Goal: Answer question/provide support

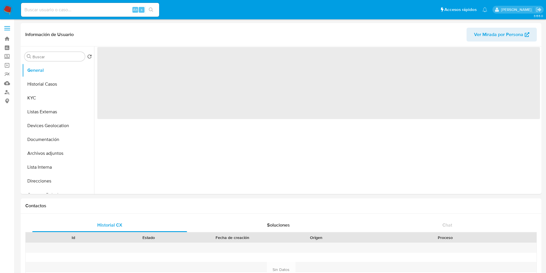
click at [55, 3] on div "Alt s" at bounding box center [90, 10] width 138 height 14
click at [62, 9] on input at bounding box center [90, 9] width 138 height 7
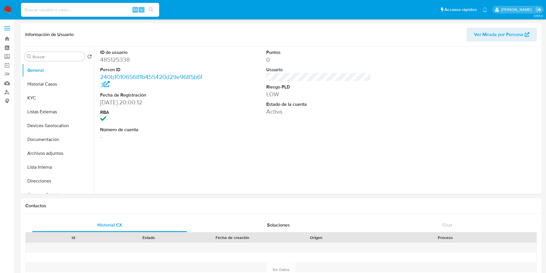
select select "10"
paste input "1946451207"
type input "1946451207"
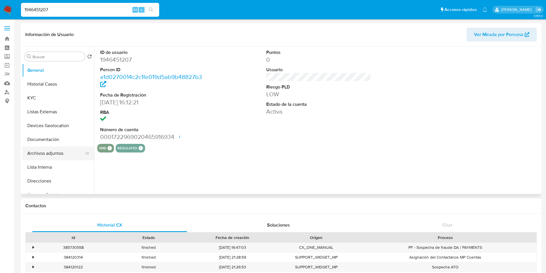
select select "10"
click at [48, 140] on button "Documentación" at bounding box center [55, 139] width 67 height 14
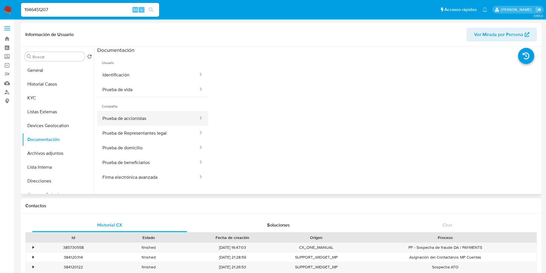
click at [159, 111] on button "Prueba de accionistas" at bounding box center [148, 118] width 102 height 15
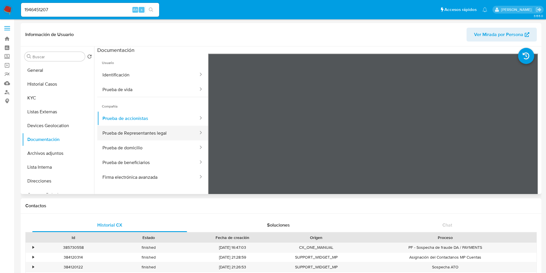
click at [126, 132] on button "Prueba de Representantes legal" at bounding box center [148, 133] width 102 height 15
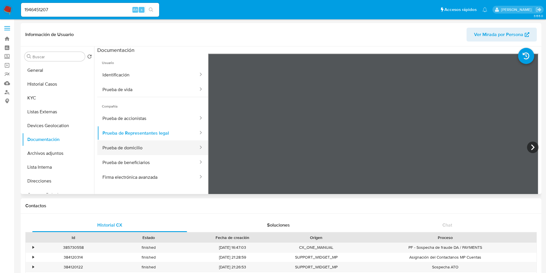
click at [107, 143] on button "Prueba de domicilio" at bounding box center [148, 147] width 102 height 15
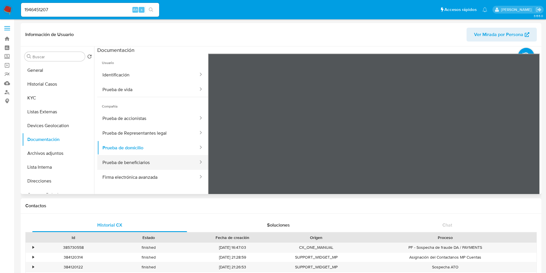
click at [145, 163] on button "Prueba de beneficiarios" at bounding box center [148, 162] width 102 height 15
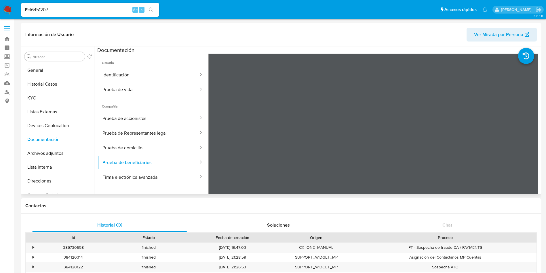
click at [138, 185] on ul "Usuario Identificación Prueba de vida Compañía Prueba de accionistas Prueba de …" at bounding box center [152, 137] width 111 height 166
click at [143, 177] on button "Firma electrónica avanzada" at bounding box center [148, 177] width 102 height 15
click at [160, 178] on button "Firma electrónica avanzada" at bounding box center [148, 177] width 102 height 15
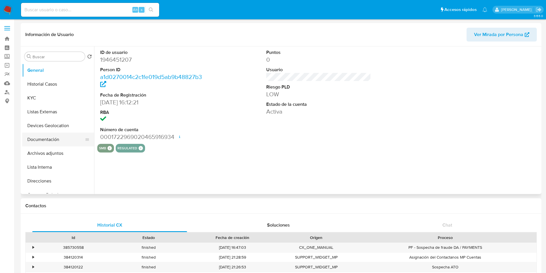
click at [49, 139] on button "Documentación" at bounding box center [55, 139] width 67 height 14
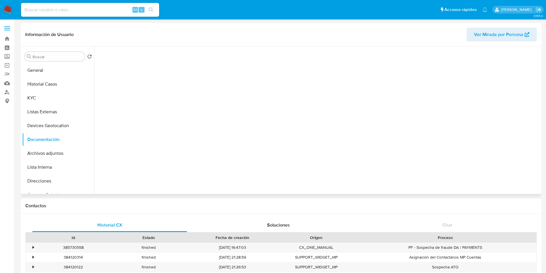
select select "10"
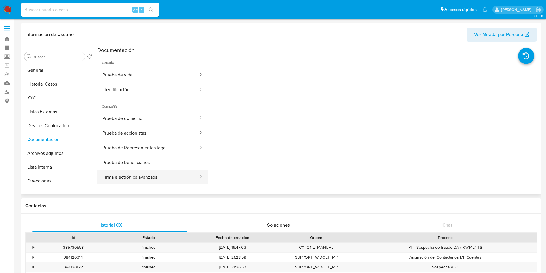
click at [149, 176] on button "Firma electrónica avanzada" at bounding box center [148, 177] width 102 height 15
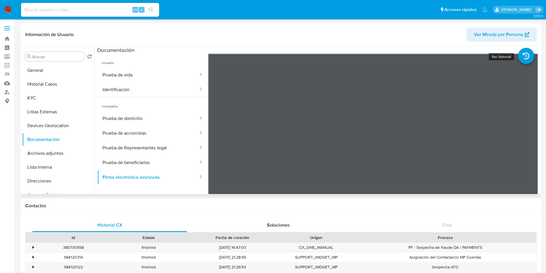
click at [523, 54] on icon at bounding box center [526, 56] width 16 height 16
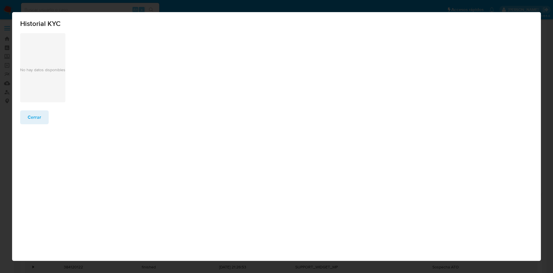
drag, startPoint x: 42, startPoint y: 74, endPoint x: 34, endPoint y: 122, distance: 48.7
click at [34, 122] on span "Cerrar" at bounding box center [35, 117] width 14 height 13
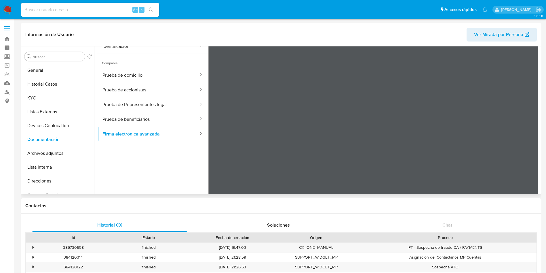
click at [122, 168] on ul "Usuario Prueba de vida Identificación Compañía Prueba de domicilio Prueba de ac…" at bounding box center [152, 93] width 111 height 166
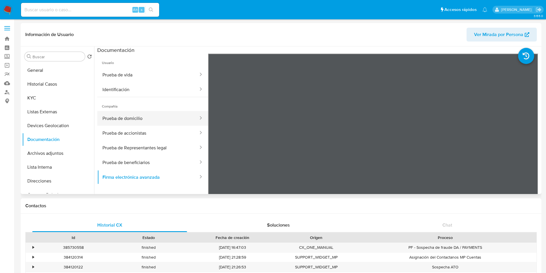
click at [140, 119] on button "Prueba de domicilio" at bounding box center [148, 118] width 102 height 15
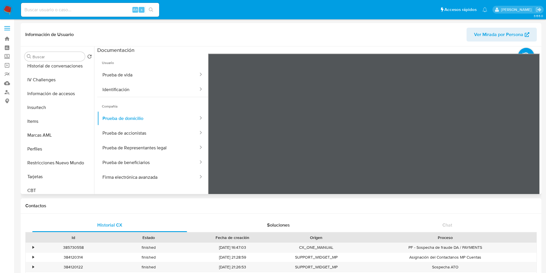
scroll to position [243, 0]
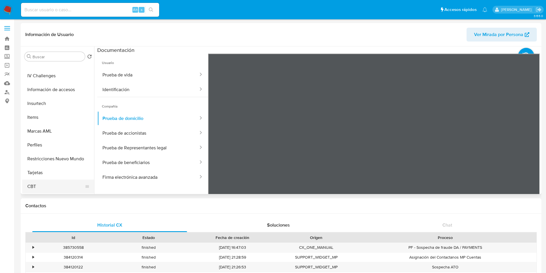
click at [51, 193] on button "CBT" at bounding box center [55, 186] width 67 height 14
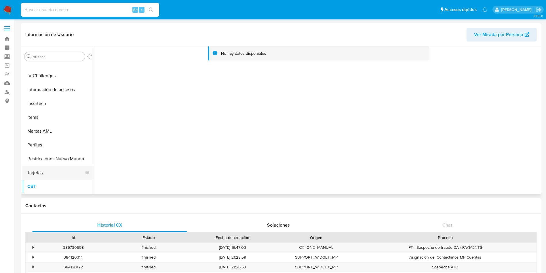
click at [57, 171] on button "Tarjetas" at bounding box center [55, 173] width 67 height 14
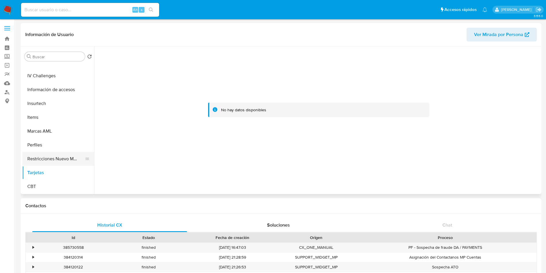
click at [63, 154] on button "Restricciones Nuevo Mundo" at bounding box center [55, 159] width 67 height 14
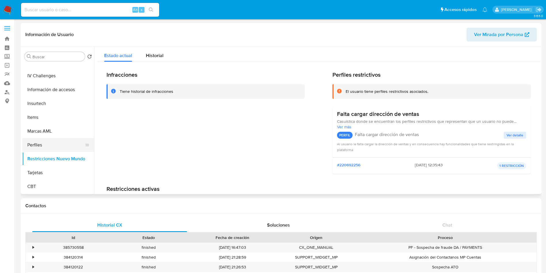
click at [61, 141] on button "Perfiles" at bounding box center [55, 145] width 67 height 14
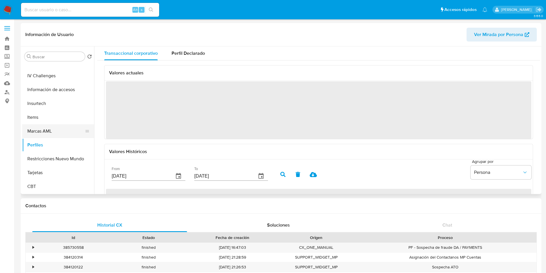
click at [54, 128] on button "Marcas AML" at bounding box center [55, 131] width 67 height 14
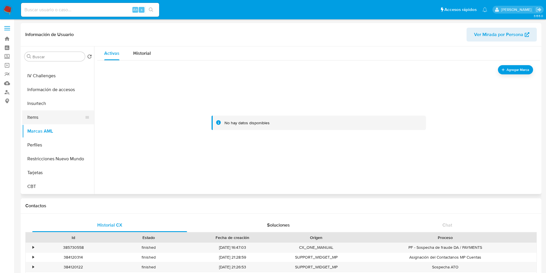
click at [41, 115] on button "Items" at bounding box center [55, 117] width 67 height 14
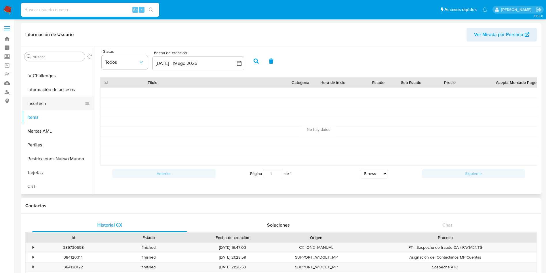
click at [44, 105] on button "Insurtech" at bounding box center [55, 103] width 67 height 14
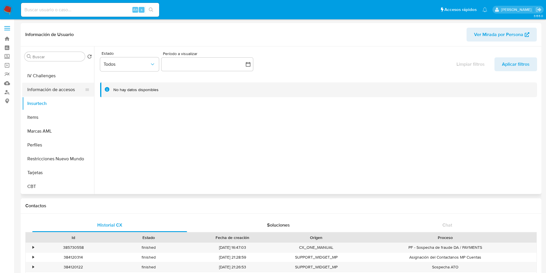
click at [52, 88] on button "Información de accesos" at bounding box center [55, 90] width 67 height 14
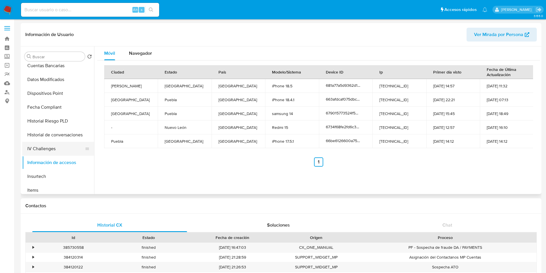
scroll to position [157, 0]
click at [45, 155] on button "IV Challenges" at bounding box center [55, 162] width 67 height 14
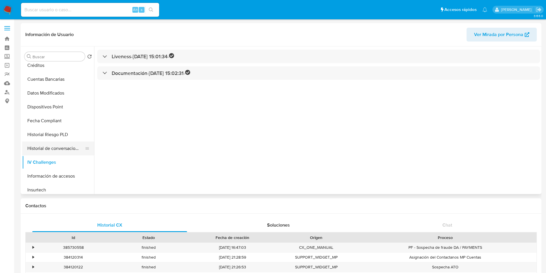
click at [64, 144] on button "Historial de conversaciones" at bounding box center [55, 148] width 67 height 14
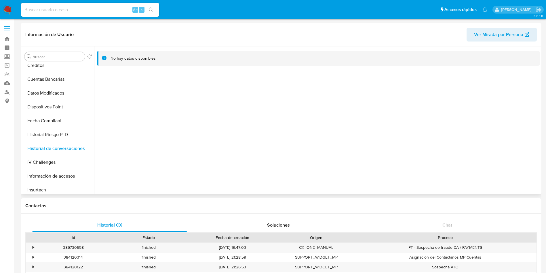
click at [363, 141] on div at bounding box center [317, 119] width 446 height 147
click at [520, 97] on div at bounding box center [317, 119] width 446 height 147
click at [496, 38] on span "Ver Mirada por Persona" at bounding box center [498, 35] width 49 height 14
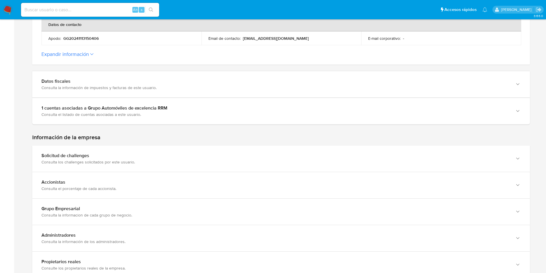
scroll to position [302, 0]
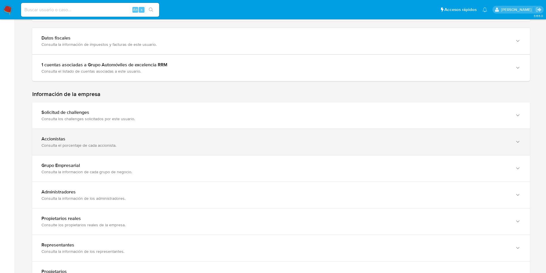
click at [517, 140] on icon "button" at bounding box center [518, 142] width 6 height 6
click at [517, 141] on icon "button" at bounding box center [517, 142] width 3 height 2
click at [517, 140] on icon "button" at bounding box center [518, 142] width 6 height 6
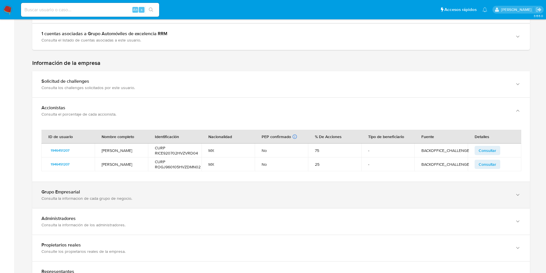
scroll to position [345, 0]
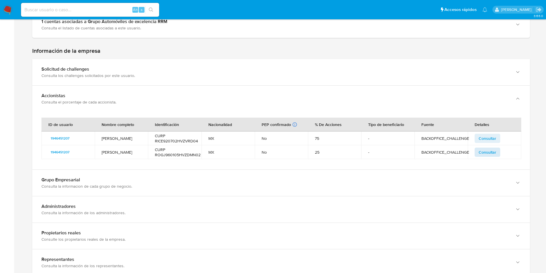
click at [485, 149] on span "Consultar" at bounding box center [488, 152] width 18 height 8
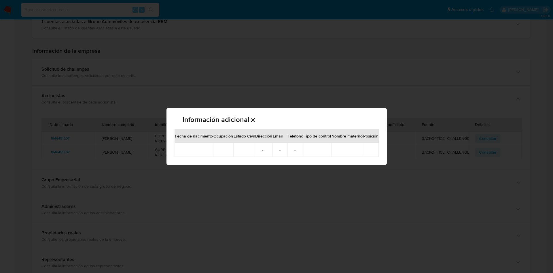
drag, startPoint x: 437, startPoint y: 215, endPoint x: 434, endPoint y: 214, distance: 3.2
click at [436, 215] on div "Información adicional Fecha de nacimiento Ocupación Estado Civil Dirección Emai…" at bounding box center [276, 136] width 553 height 273
click at [503, 93] on div "Información adicional Fecha de nacimiento Ocupación Estado Civil Dirección Emai…" at bounding box center [276, 136] width 553 height 273
drag, startPoint x: 309, startPoint y: 117, endPoint x: 261, endPoint y: 119, distance: 49.0
click at [307, 117] on div "Información adicional" at bounding box center [276, 118] width 204 height 21
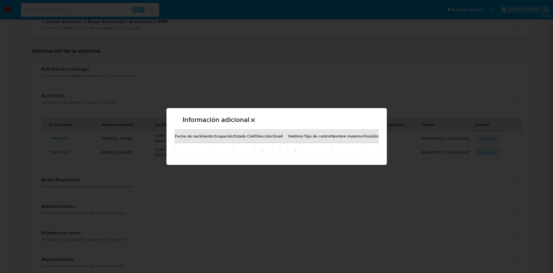
click at [251, 118] on icon "Cerrar" at bounding box center [252, 120] width 7 height 7
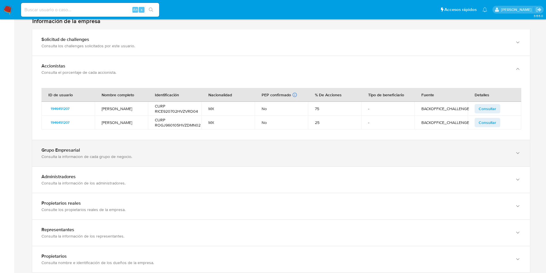
scroll to position [389, 0]
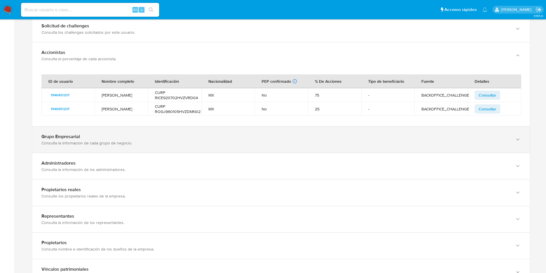
click at [515, 136] on icon "button" at bounding box center [518, 139] width 6 height 6
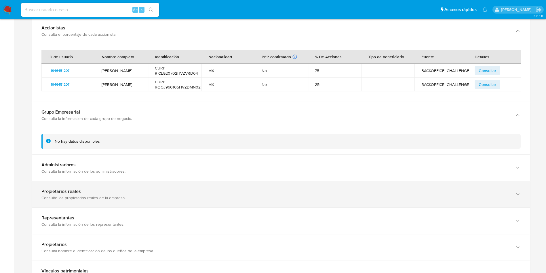
scroll to position [432, 0]
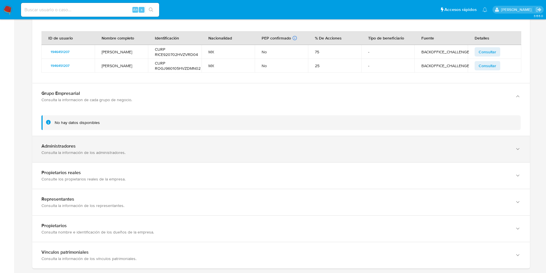
click at [518, 146] on icon "button" at bounding box center [518, 149] width 6 height 6
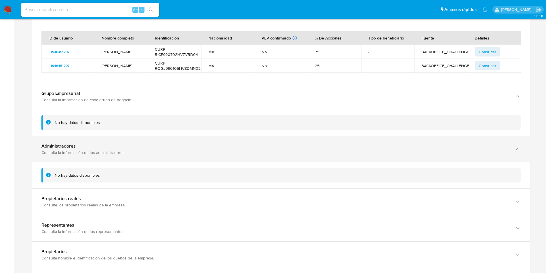
scroll to position [475, 0]
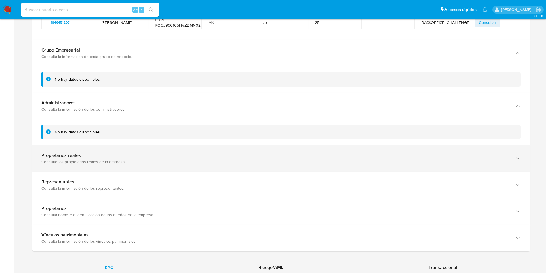
click at [517, 157] on icon "button" at bounding box center [518, 158] width 6 height 6
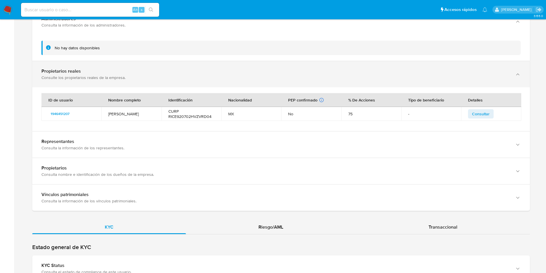
scroll to position [561, 0]
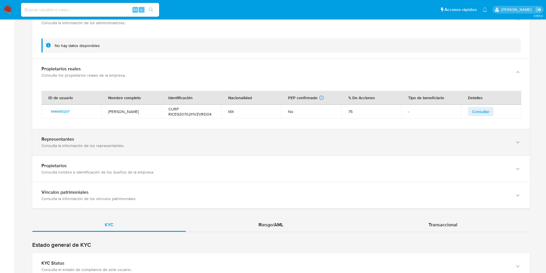
click at [518, 139] on icon "button" at bounding box center [518, 142] width 6 height 6
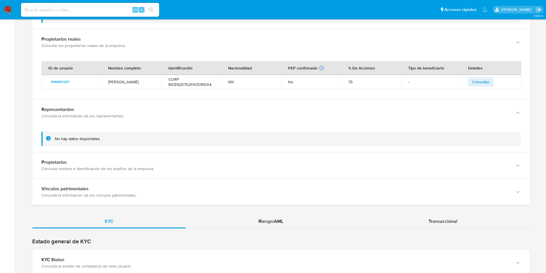
scroll to position [605, 0]
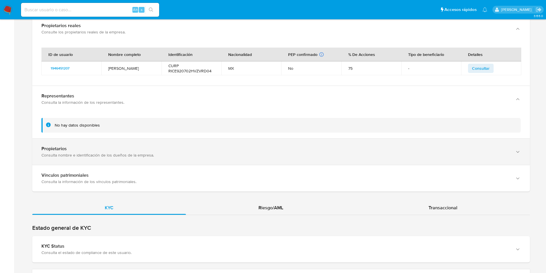
click at [520, 146] on div "button" at bounding box center [517, 152] width 7 height 12
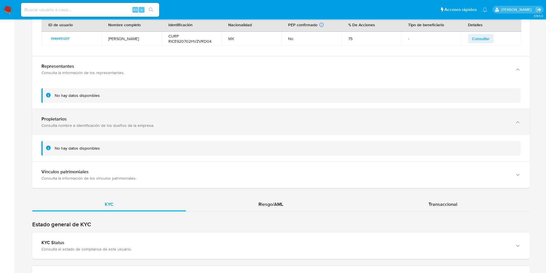
scroll to position [648, 0]
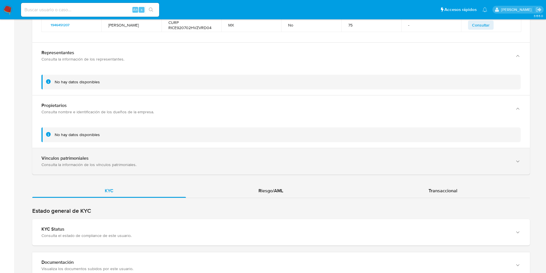
click at [520, 159] on icon "button" at bounding box center [518, 161] width 6 height 6
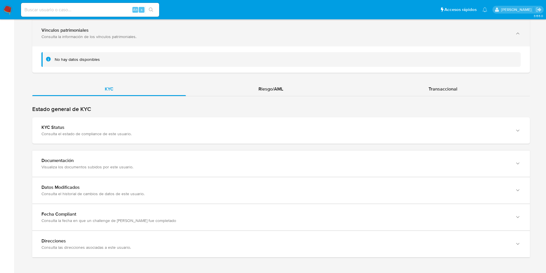
scroll to position [776, 0]
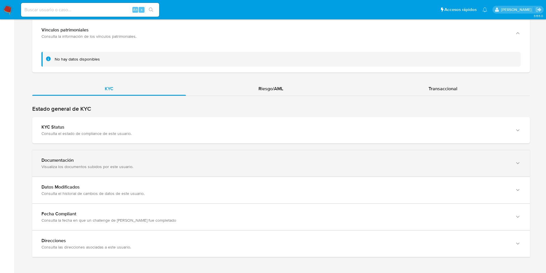
click at [520, 160] on icon "button" at bounding box center [518, 163] width 6 height 6
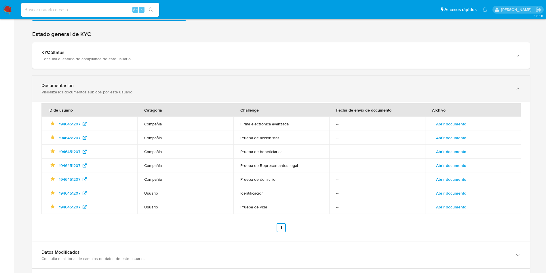
scroll to position [862, 0]
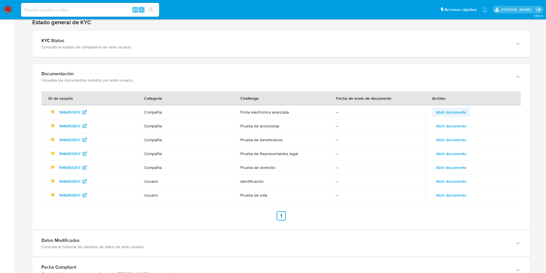
click at [460, 110] on span "Abrir documento" at bounding box center [451, 112] width 30 height 8
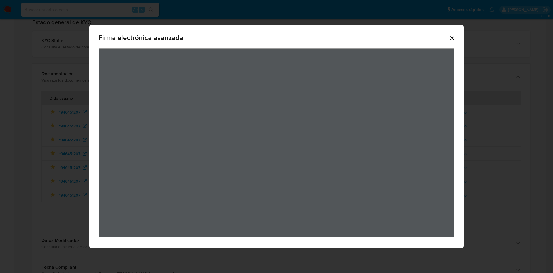
click at [453, 39] on icon "Cerrar" at bounding box center [452, 38] width 4 height 4
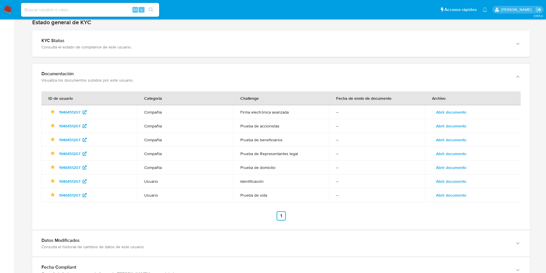
click at [449, 109] on span "Abrir documento" at bounding box center [451, 112] width 30 height 8
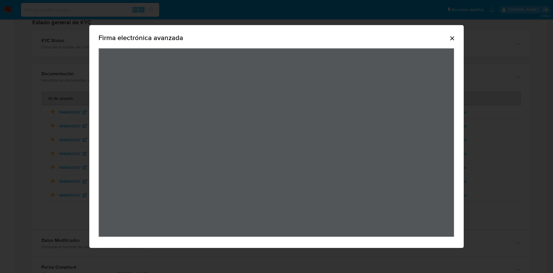
click at [453, 36] on icon "Cerrar" at bounding box center [452, 38] width 7 height 7
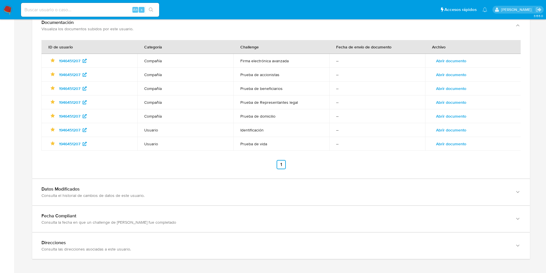
scroll to position [915, 0]
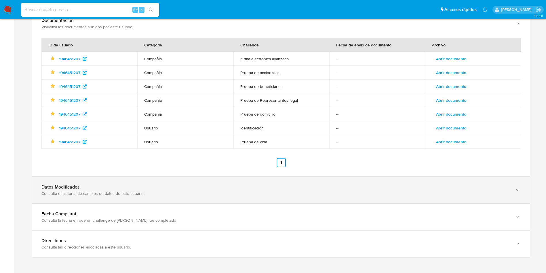
click at [520, 184] on div "button" at bounding box center [517, 190] width 7 height 12
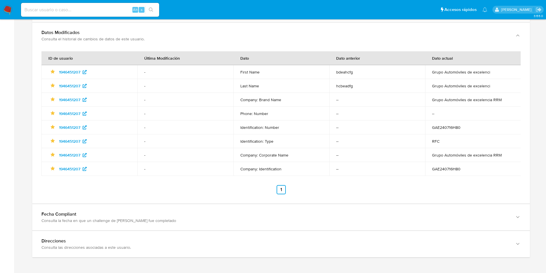
scroll to position [1070, 0]
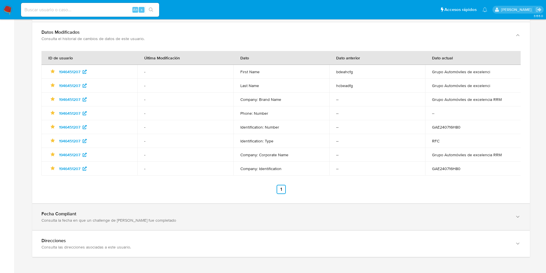
click at [519, 38] on icon "button" at bounding box center [518, 35] width 6 height 6
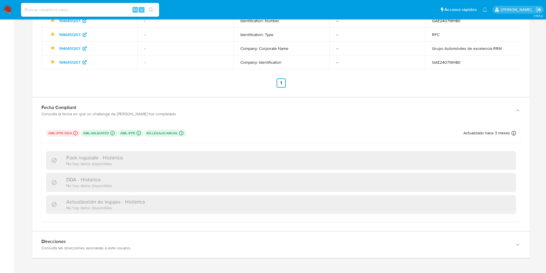
scroll to position [1177, 0]
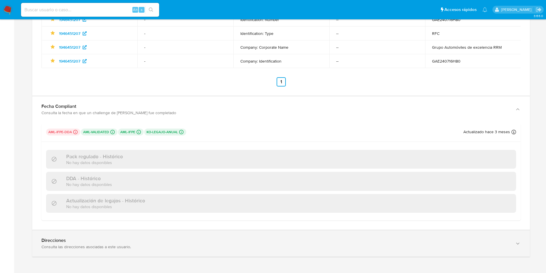
click at [516, 242] on icon "button" at bounding box center [518, 243] width 6 height 6
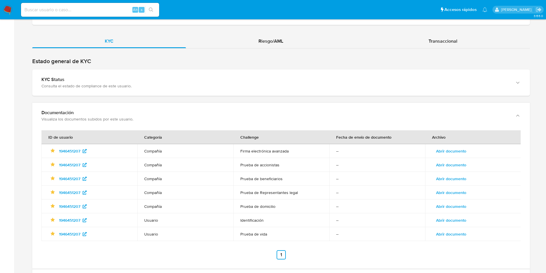
scroll to position [780, 0]
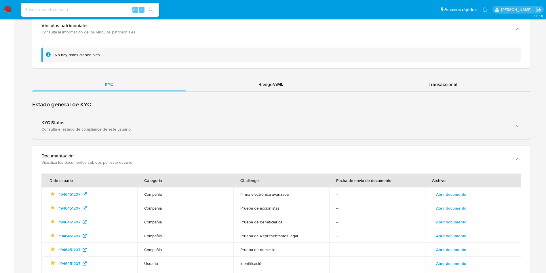
click at [520, 123] on icon "button" at bounding box center [518, 126] width 6 height 6
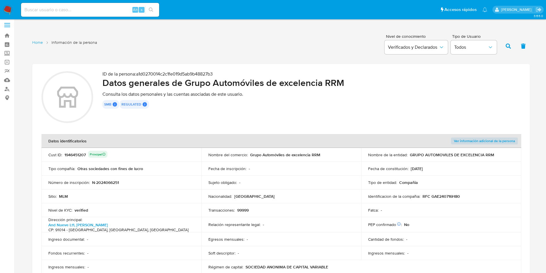
scroll to position [0, 0]
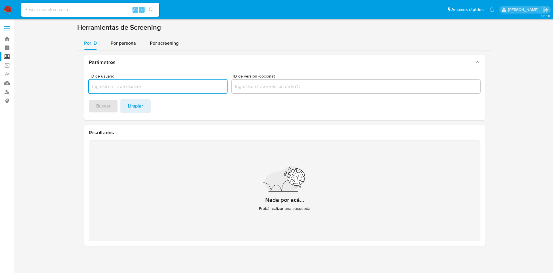
drag, startPoint x: 1, startPoint y: 7, endPoint x: 7, endPoint y: 8, distance: 5.9
click at [5, 7] on nav "Pausado Ver notificaciones Alt s Accesos rápidos Presiona las siguientes teclas…" at bounding box center [276, 9] width 553 height 19
click at [7, 8] on img at bounding box center [8, 10] width 10 height 10
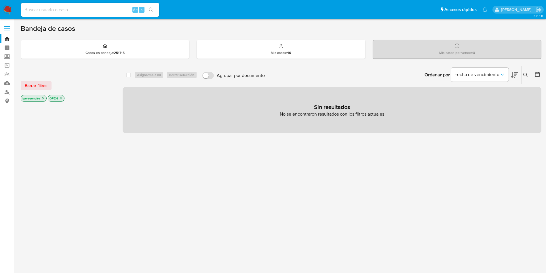
click at [527, 73] on icon at bounding box center [525, 75] width 5 height 5
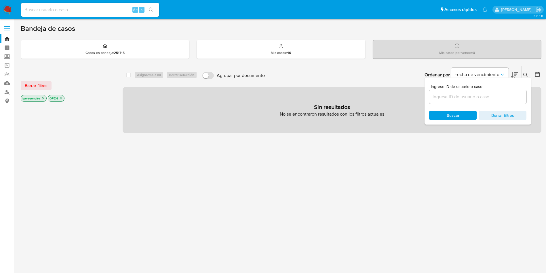
click at [482, 95] on input at bounding box center [477, 96] width 97 height 7
type input "1946451207"
click at [446, 115] on span "Buscar" at bounding box center [452, 115] width 39 height 8
click at [43, 99] on icon "close-filter" at bounding box center [42, 97] width 3 height 3
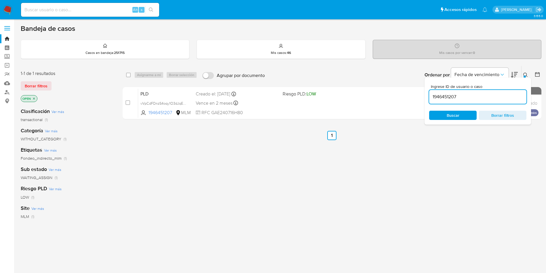
click at [33, 99] on icon "close-filter" at bounding box center [33, 98] width 3 height 3
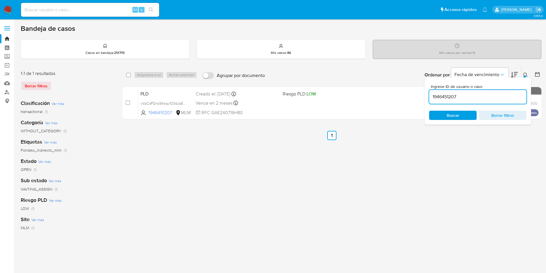
click at [447, 115] on span "Buscar" at bounding box center [453, 115] width 13 height 9
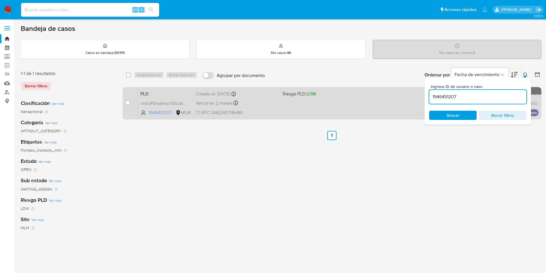
click at [124, 101] on div "case-item-checkbox No es posible asignar el caso PLD vVpCdFDnzS4oqy1O3dJqEljM 1…" at bounding box center [332, 103] width 419 height 32
click at [127, 102] on input "checkbox" at bounding box center [128, 102] width 5 height 5
checkbox input "true"
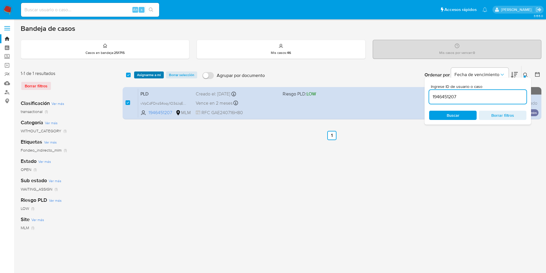
click at [148, 73] on span "Asignarme a mí" at bounding box center [149, 75] width 24 height 6
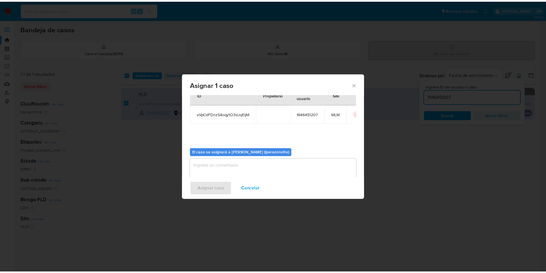
scroll to position [30, 0]
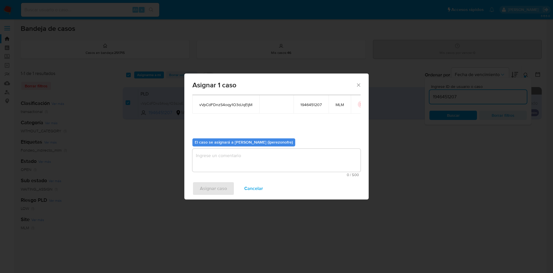
click at [316, 156] on textarea "assign-modal" at bounding box center [276, 160] width 168 height 23
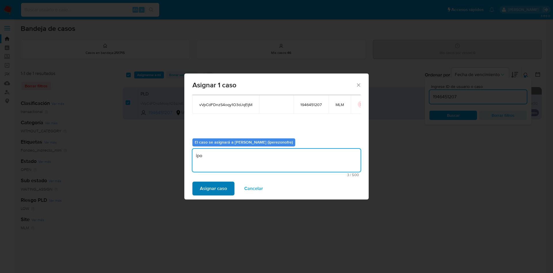
type textarea "ipo"
click at [220, 187] on span "Asignar caso" at bounding box center [213, 188] width 27 height 13
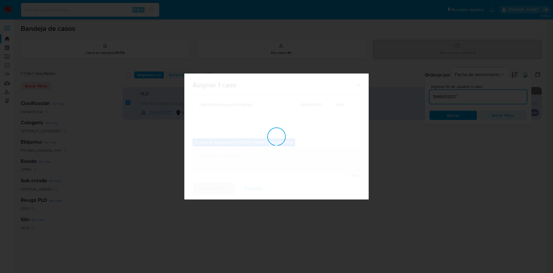
checkbox input "false"
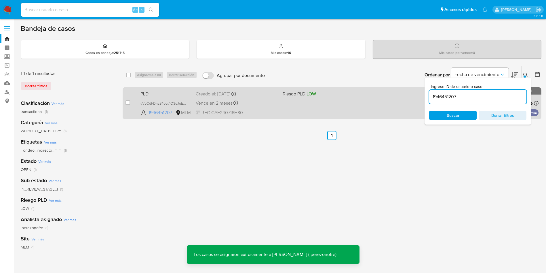
click at [210, 108] on div "PLD vVpCdFDnzS4oqy1O3dJqEljM 1946451207 MLM Riesgo PLD: LOW Creado el: 12/08/20…" at bounding box center [338, 102] width 400 height 29
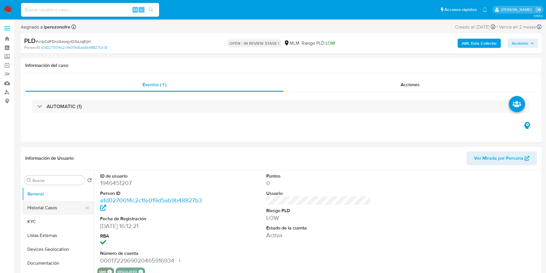
select select "10"
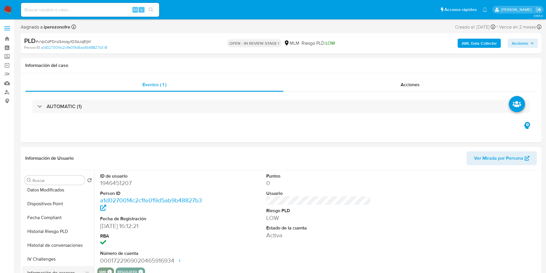
scroll to position [173, 0]
drag, startPoint x: 51, startPoint y: 254, endPoint x: 227, endPoint y: 265, distance: 176.0
click at [51, 254] on button "Historial de conversaciones" at bounding box center [58, 256] width 72 height 14
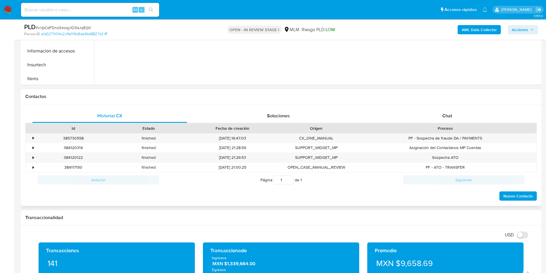
scroll to position [216, 0]
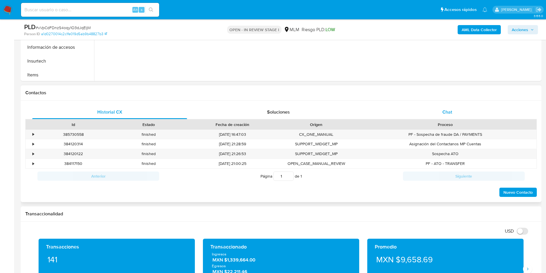
drag, startPoint x: 449, startPoint y: 118, endPoint x: 448, endPoint y: 111, distance: 6.6
click at [448, 115] on div "Chat" at bounding box center [447, 112] width 155 height 14
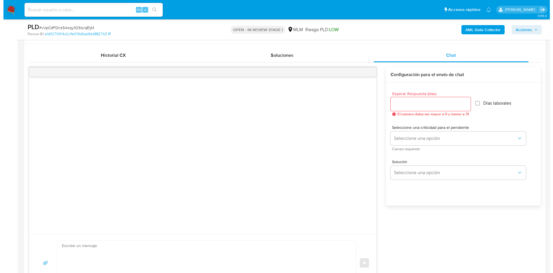
scroll to position [259, 0]
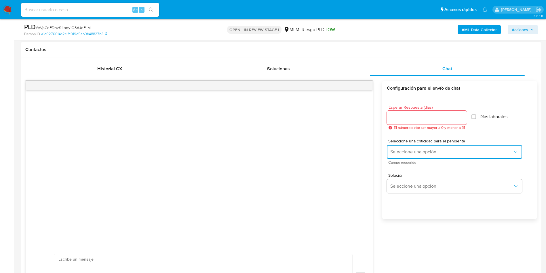
click at [508, 151] on span "Seleccione una opción" at bounding box center [451, 152] width 123 height 6
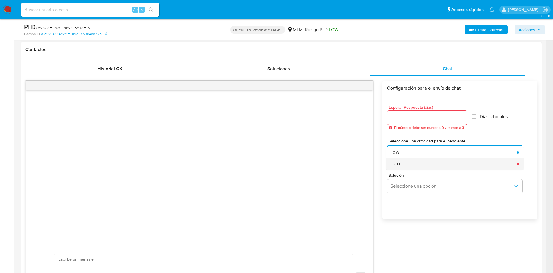
click at [414, 163] on div "HIGH" at bounding box center [451, 164] width 123 height 12
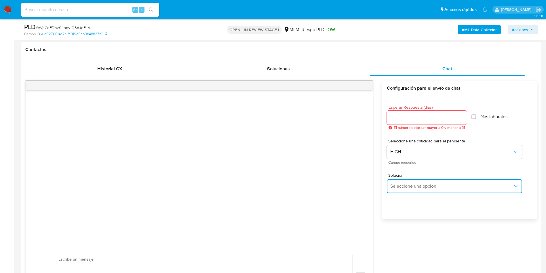
click at [438, 187] on span "Seleccione una opción" at bounding box center [451, 186] width 123 height 6
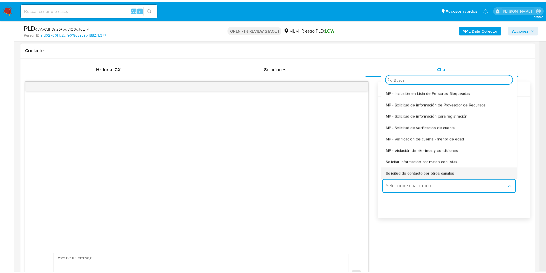
scroll to position [0, 0]
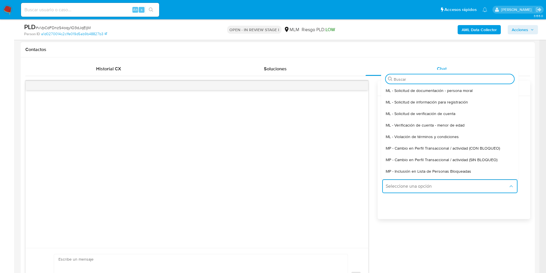
click at [480, 218] on div "Esperar Respuesta (días) El número debe ser mayor a 0 y menor a 31 Días laboral…" at bounding box center [454, 165] width 153 height 138
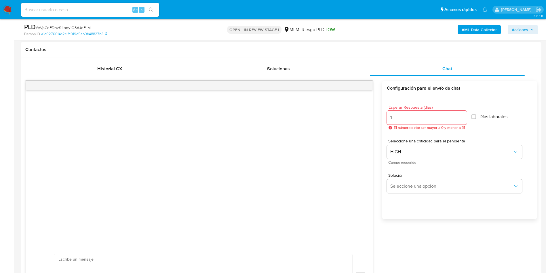
click at [463, 115] on input "1" at bounding box center [427, 117] width 80 height 7
click at [461, 115] on input "2" at bounding box center [425, 117] width 77 height 7
click at [461, 115] on input "3" at bounding box center [425, 117] width 77 height 7
click at [461, 115] on input "4" at bounding box center [425, 117] width 77 height 7
type input "5"
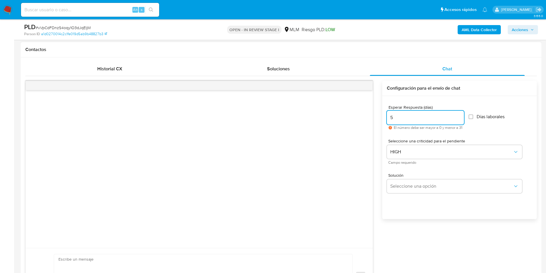
click at [461, 115] on input "5" at bounding box center [425, 117] width 77 height 7
click at [498, 132] on div "Esperar Respuesta (días) 5 El número debe ser mayor a 0 y menor a 31 Días labor…" at bounding box center [459, 117] width 145 height 34
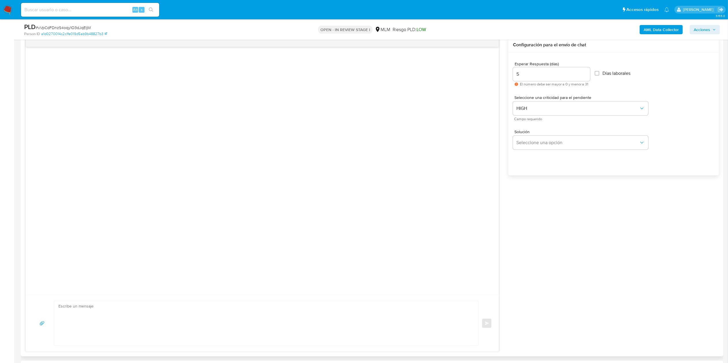
scroll to position [173, 0]
